Goal: Transaction & Acquisition: Purchase product/service

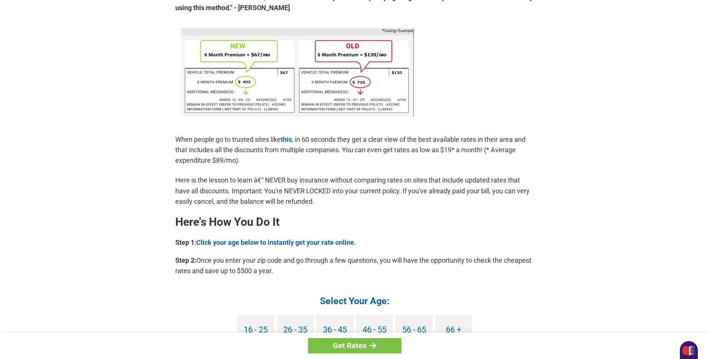
scroll to position [710, 0]
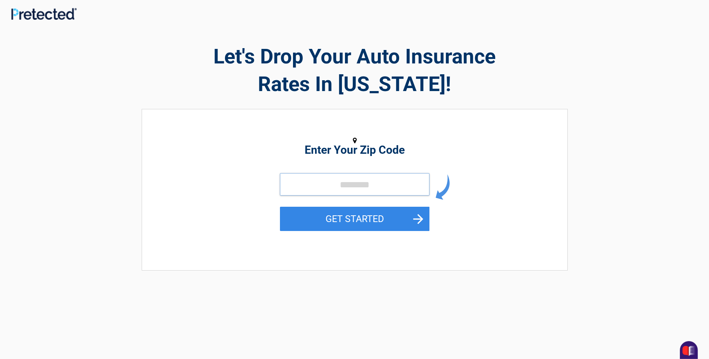
click at [346, 186] on input "tel" at bounding box center [354, 184] width 149 height 22
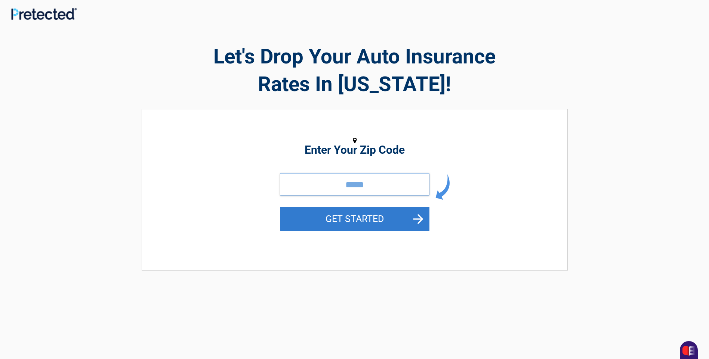
type input "*****"
click at [355, 213] on button "GET STARTED" at bounding box center [354, 219] width 149 height 24
click at [396, 221] on button "GET STARTED" at bounding box center [354, 219] width 149 height 24
click at [409, 217] on button "GET STARTED" at bounding box center [354, 219] width 149 height 24
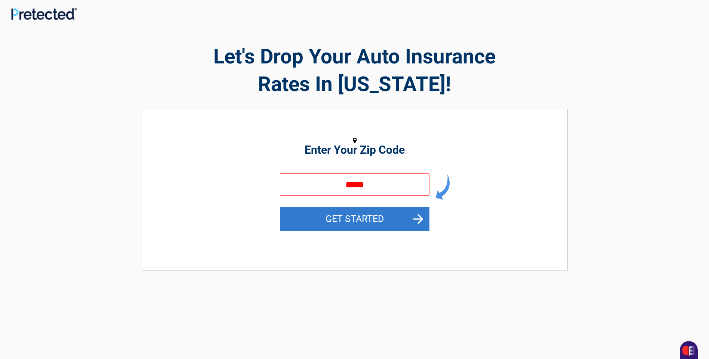
click at [409, 217] on button "GET STARTED" at bounding box center [354, 219] width 149 height 24
click at [413, 216] on button "GET STARTED" at bounding box center [354, 219] width 149 height 24
click at [414, 215] on button "GET STARTED" at bounding box center [354, 219] width 149 height 24
click at [415, 215] on button "GET STARTED" at bounding box center [354, 219] width 149 height 24
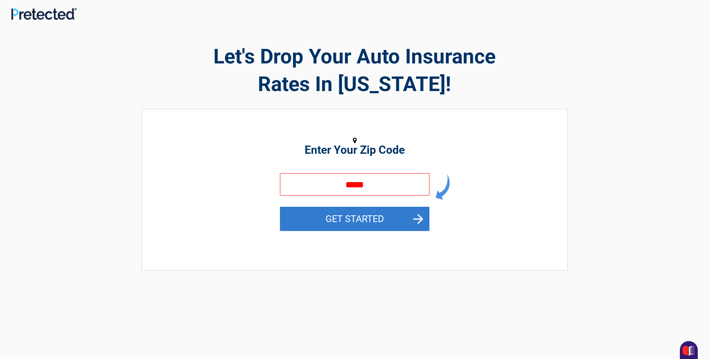
click at [415, 215] on button "GET STARTED" at bounding box center [354, 219] width 149 height 24
click at [386, 215] on button "GET STARTED" at bounding box center [354, 219] width 149 height 24
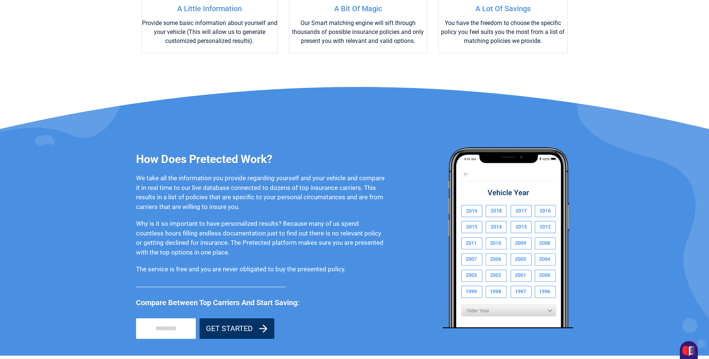
scroll to position [606, 0]
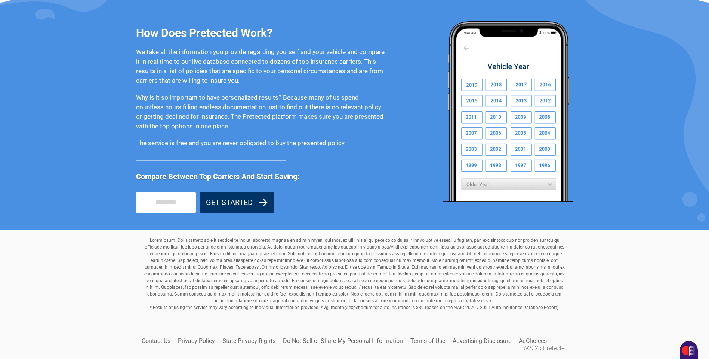
click at [152, 205] on input "tel" at bounding box center [166, 202] width 60 height 21
click at [232, 199] on button "GET STARTED" at bounding box center [236, 202] width 75 height 21
click at [233, 199] on div "How Does Pretected Work? We take all the information you provide regarding your…" at bounding box center [260, 111] width 248 height 202
click at [233, 182] on span "Compare Between Top Carriers And Start Saving:" at bounding box center [260, 176] width 248 height 11
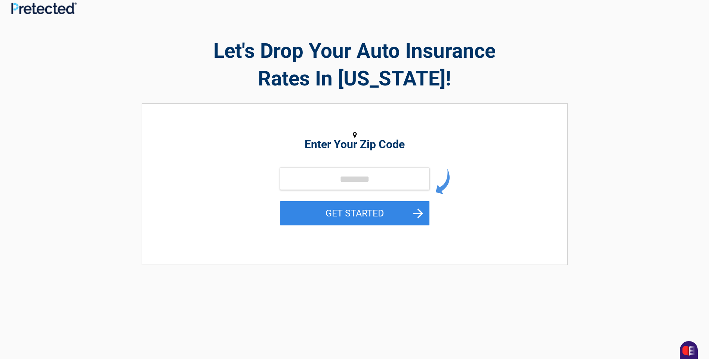
scroll to position [5, 0]
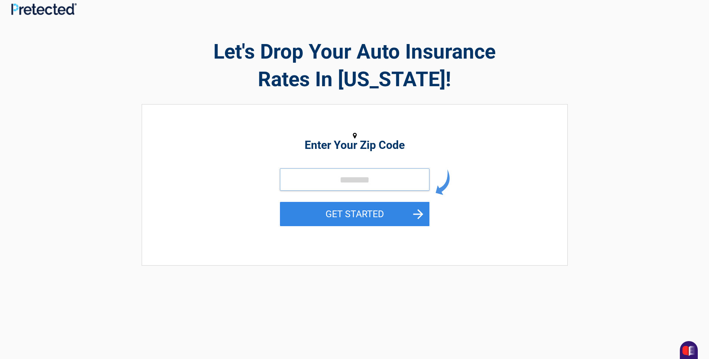
click at [310, 181] on input "tel" at bounding box center [354, 179] width 149 height 22
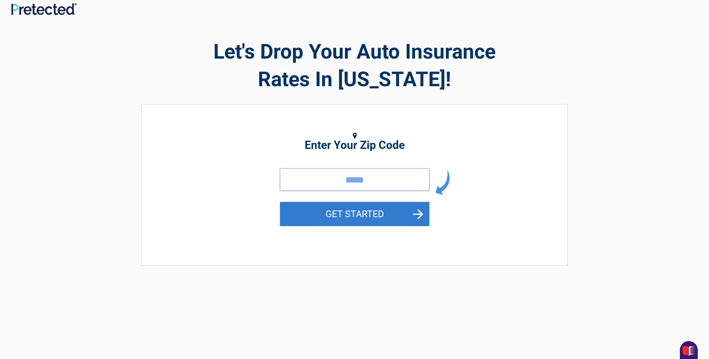
type input "*****"
click at [327, 217] on button "GET STARTED" at bounding box center [354, 214] width 149 height 24
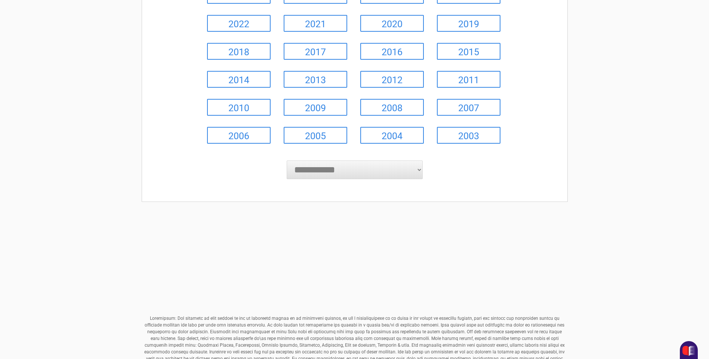
scroll to position [203, 0]
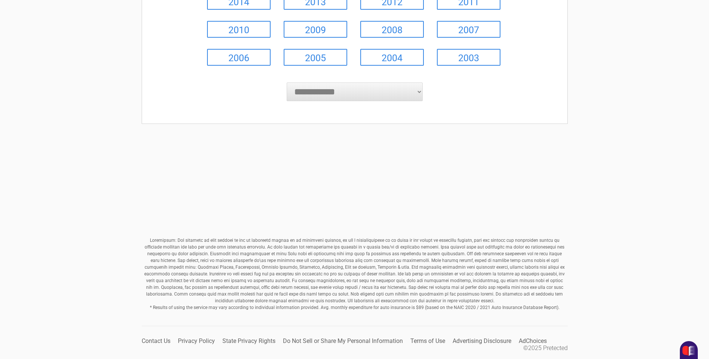
click at [420, 93] on select "**********" at bounding box center [355, 92] width 136 height 19
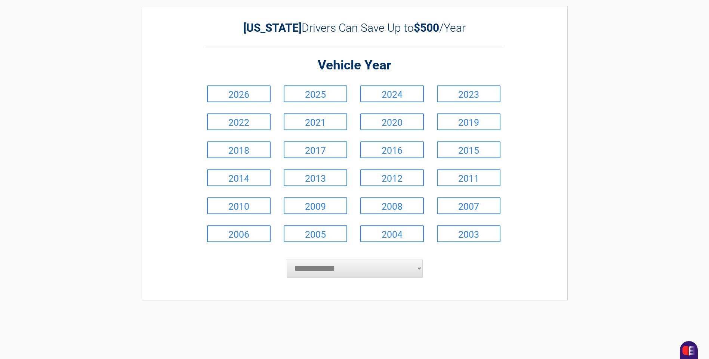
scroll to position [0, 0]
